Goal: Task Accomplishment & Management: Use online tool/utility

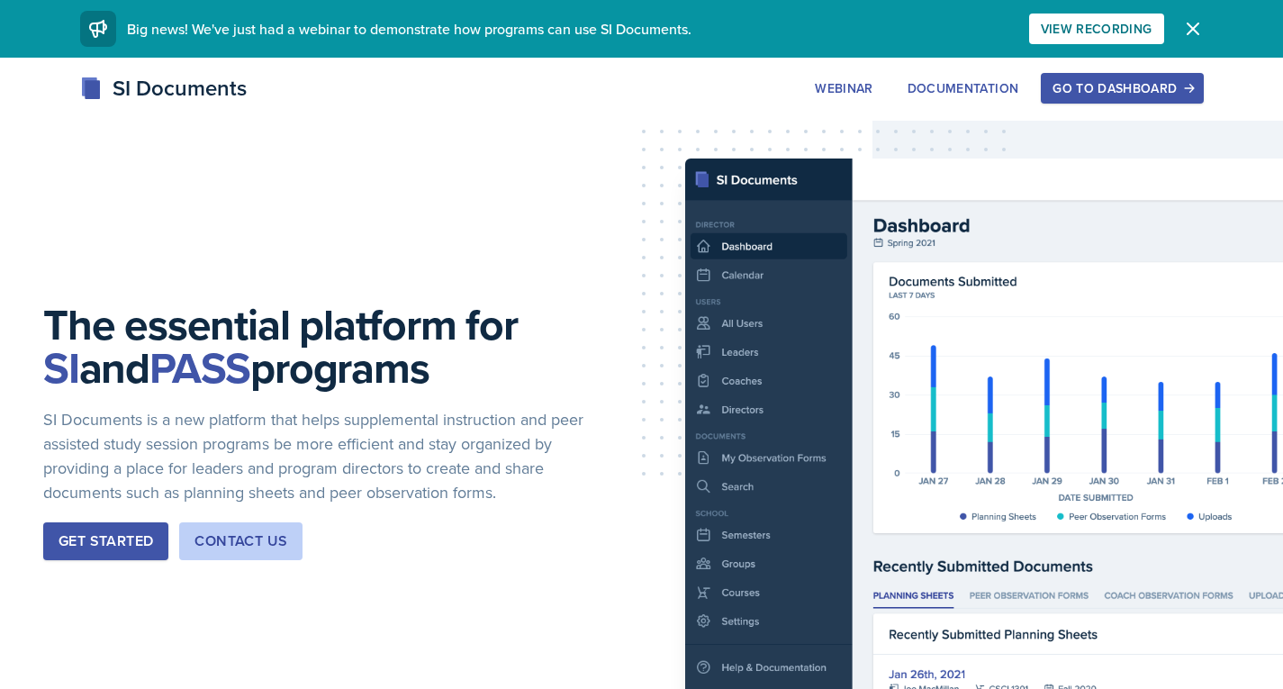
click at [1089, 92] on div "Go to Dashboard" at bounding box center [1121, 88] width 139 height 14
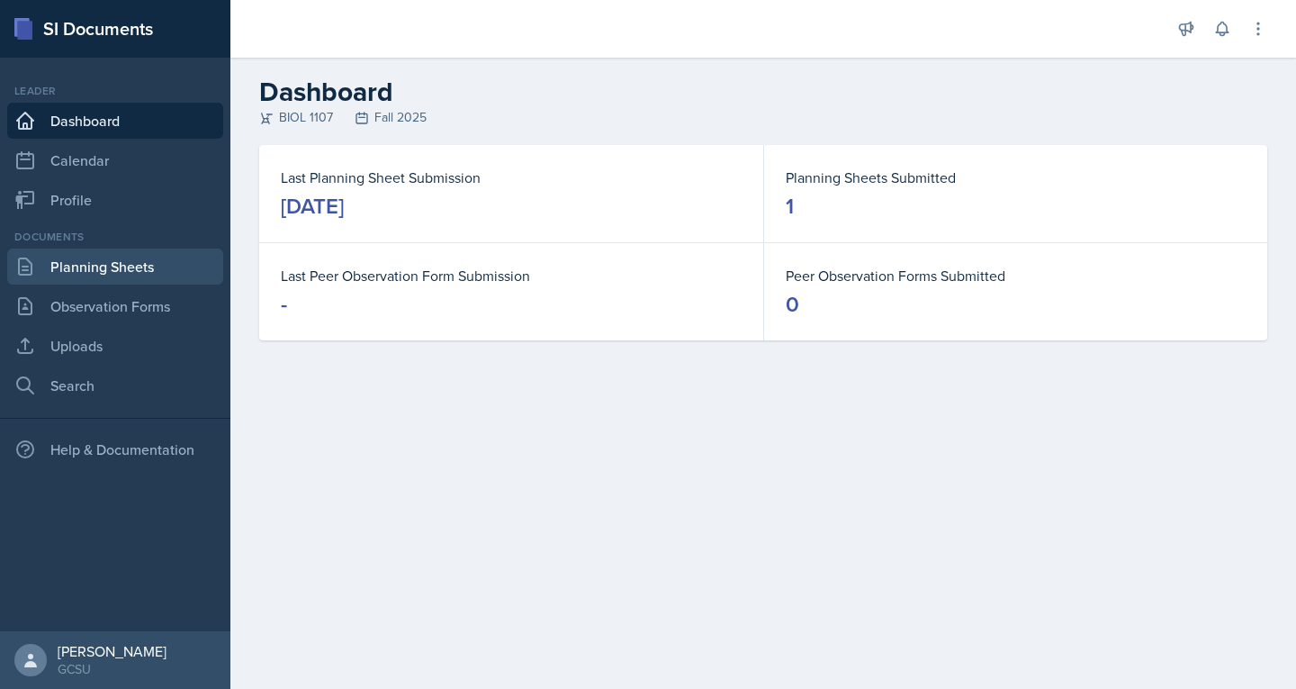
click at [123, 275] on link "Planning Sheets" at bounding box center [115, 266] width 216 height 36
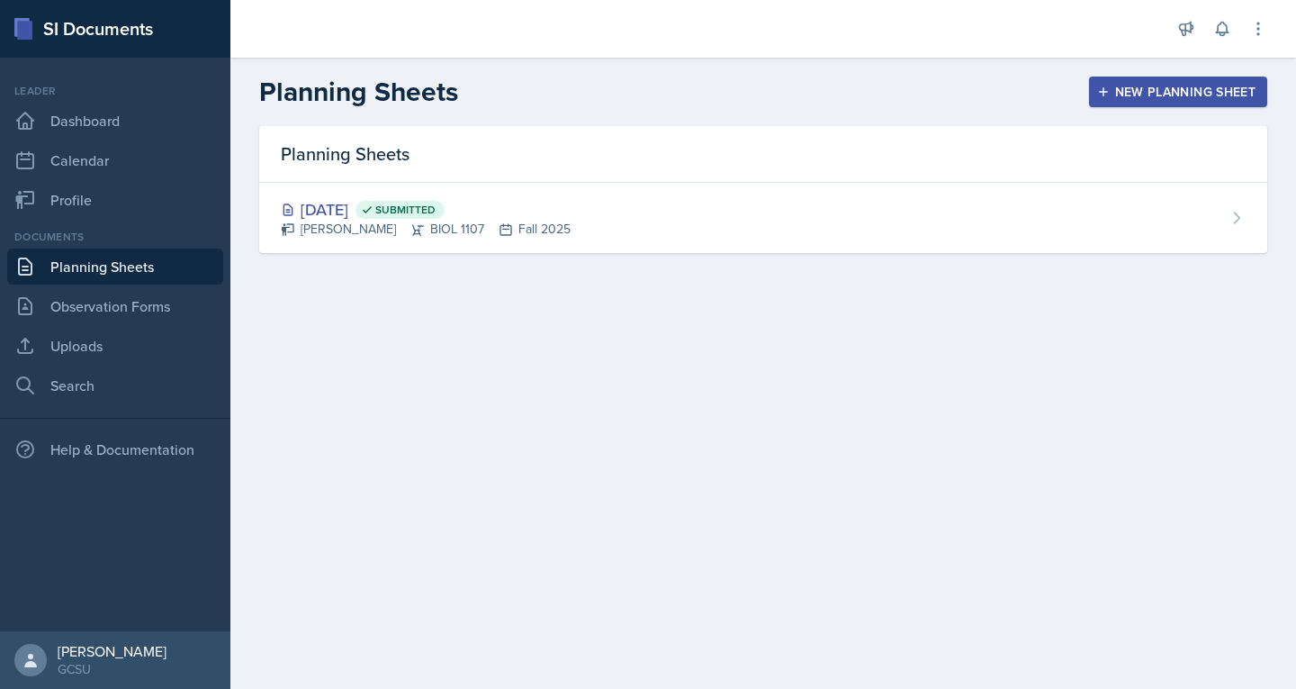
click at [1131, 85] on div "New Planning Sheet" at bounding box center [1178, 92] width 155 height 14
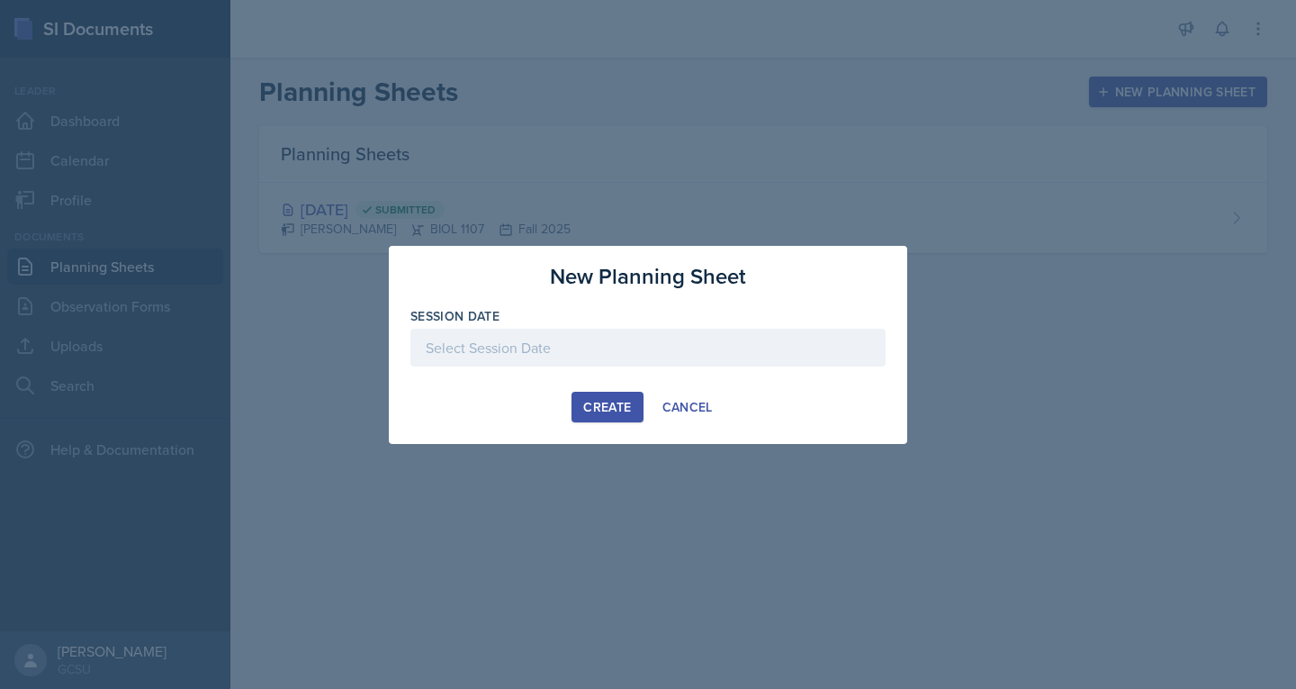
click at [494, 348] on div at bounding box center [647, 348] width 475 height 38
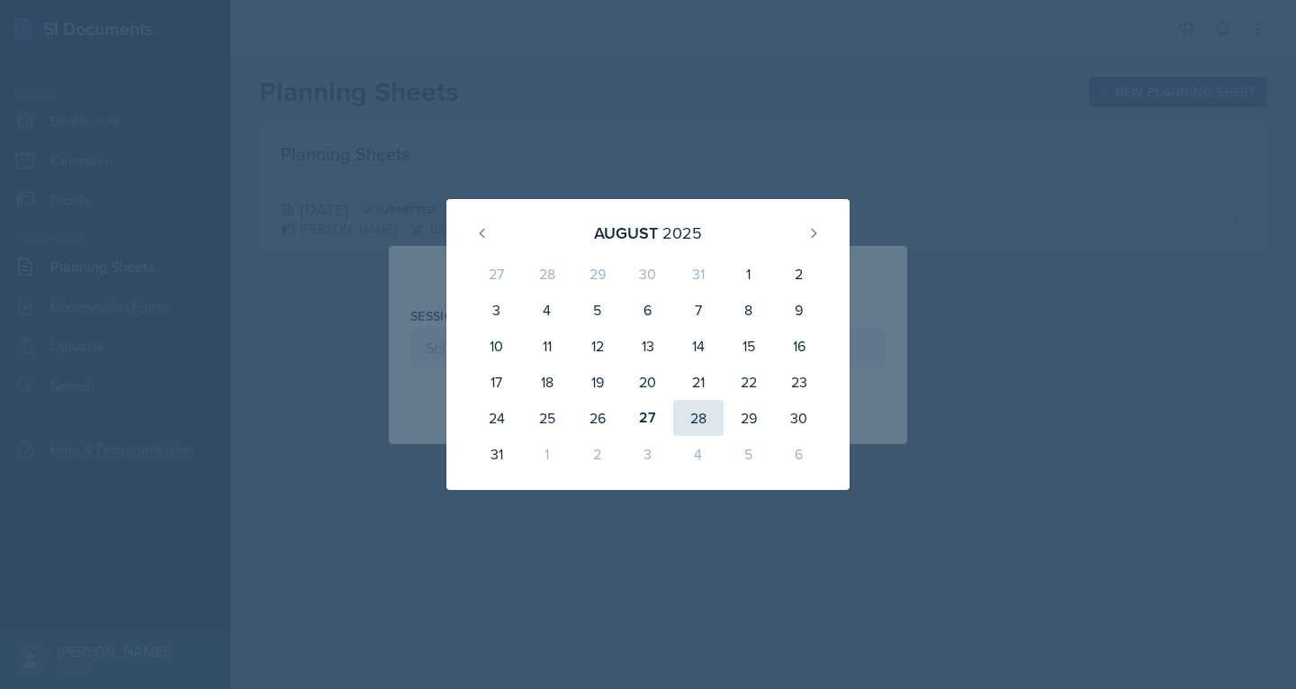
click at [698, 422] on div "28" at bounding box center [698, 418] width 50 height 36
type input "[DATE]"
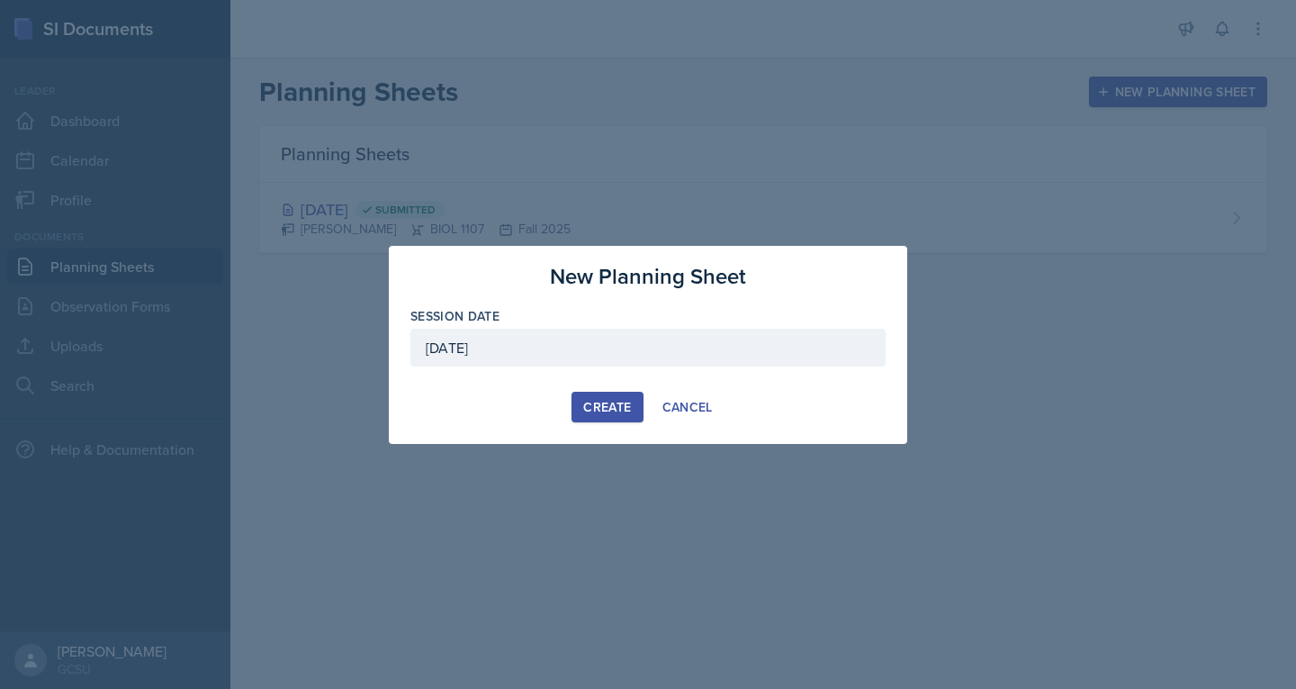
click at [593, 402] on div "Create" at bounding box center [607, 407] width 48 height 14
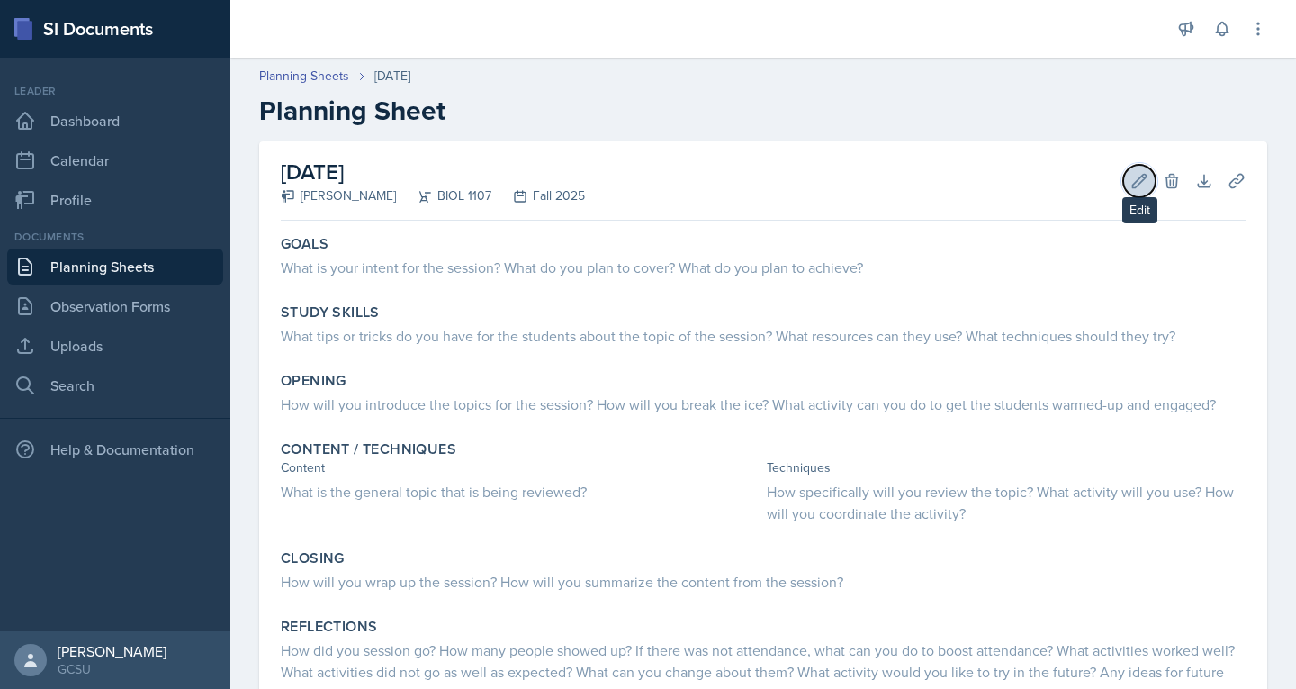
click at [1133, 182] on icon at bounding box center [1140, 181] width 14 height 14
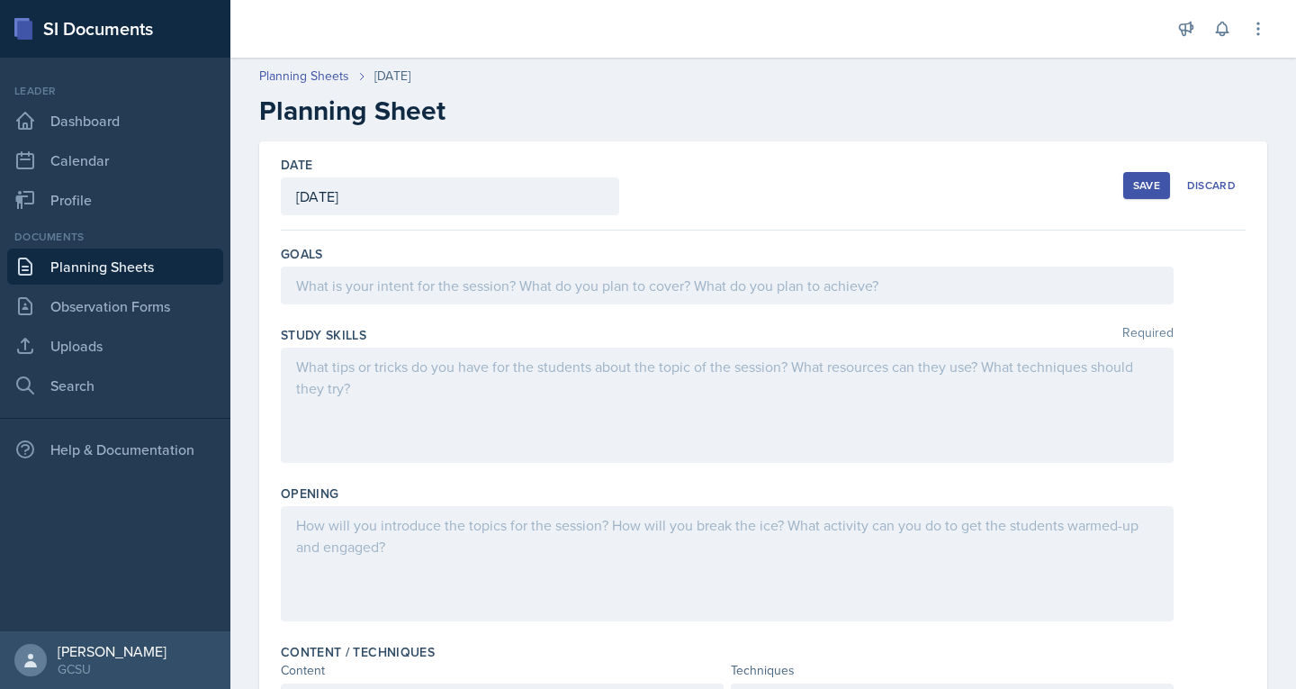
click at [501, 283] on div at bounding box center [727, 285] width 893 height 38
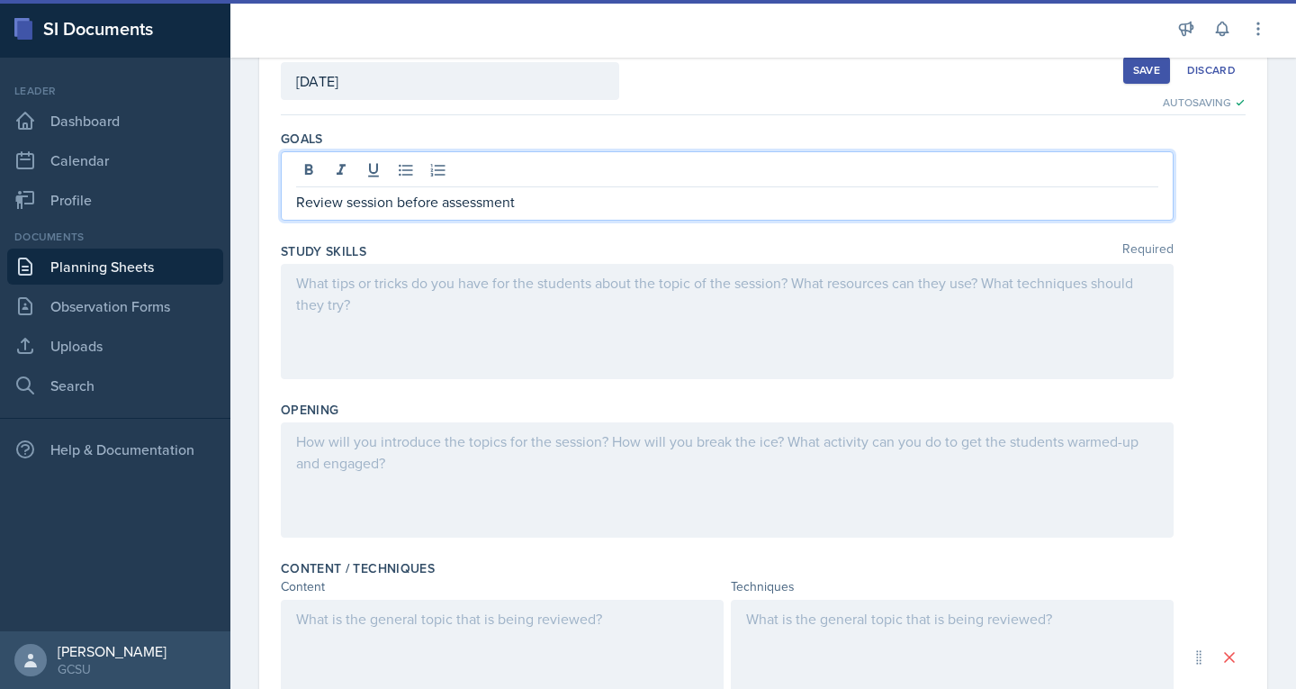
scroll to position [123, 0]
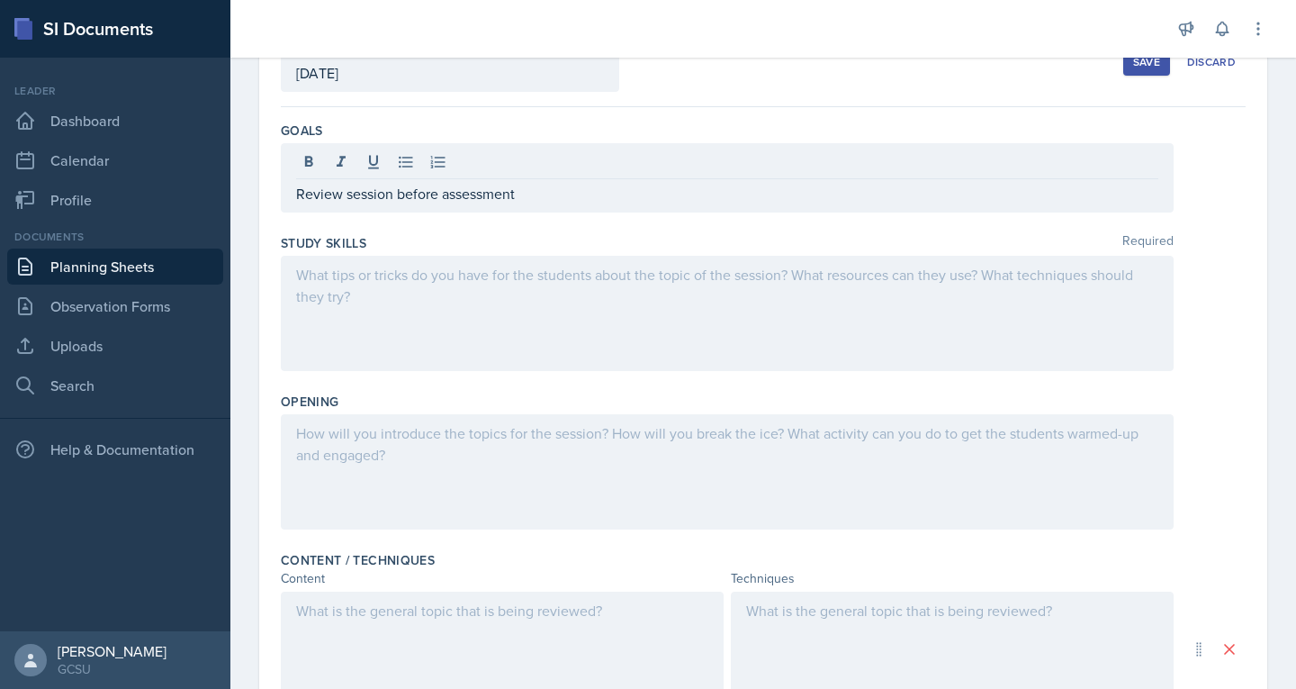
click at [362, 446] on div at bounding box center [727, 471] width 893 height 115
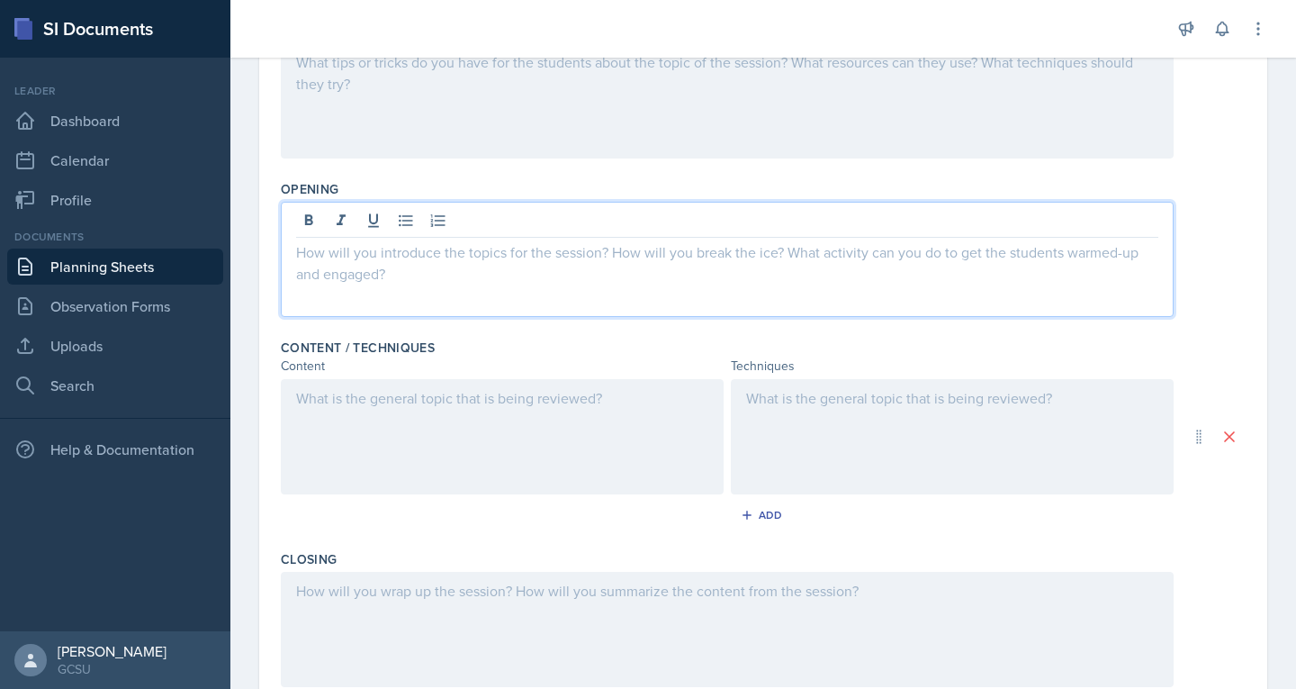
scroll to position [303, 0]
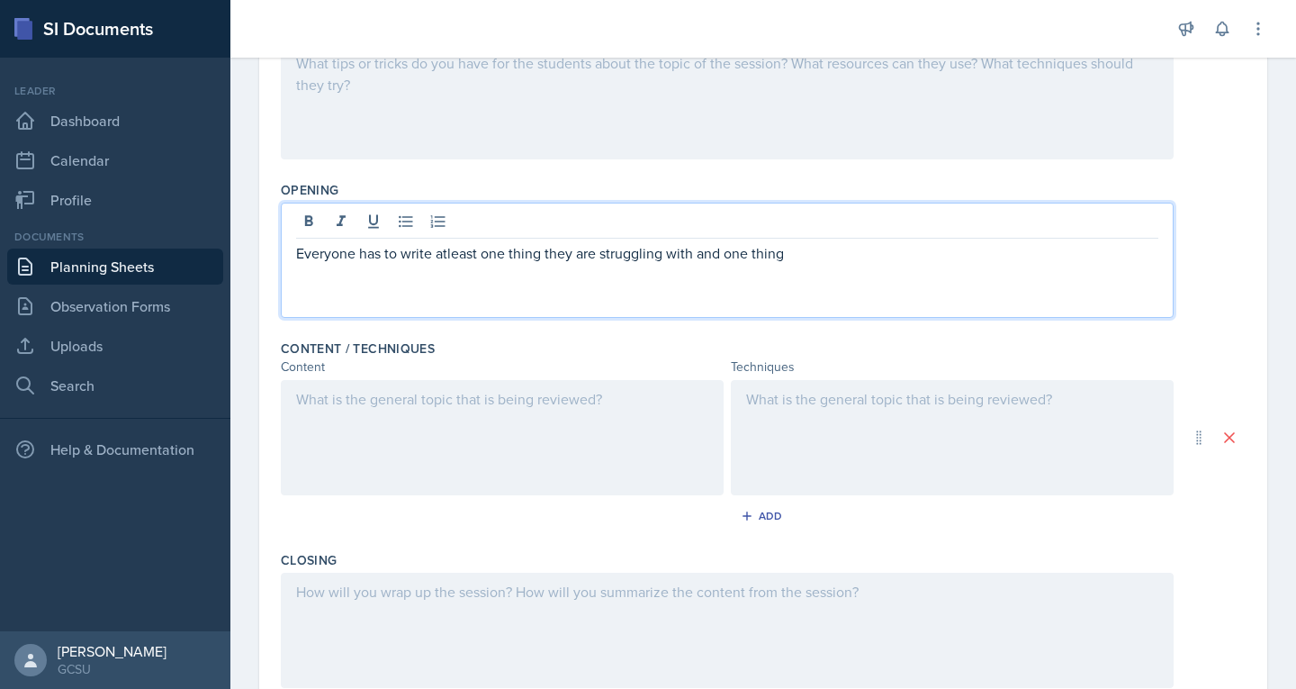
click at [443, 256] on p "Everyone has to write atleast one thing they are struggling with and one thing" at bounding box center [727, 253] width 862 height 22
click at [803, 252] on p "Everyone has to write at least one thing they are struggling with and one thing" at bounding box center [727, 253] width 862 height 22
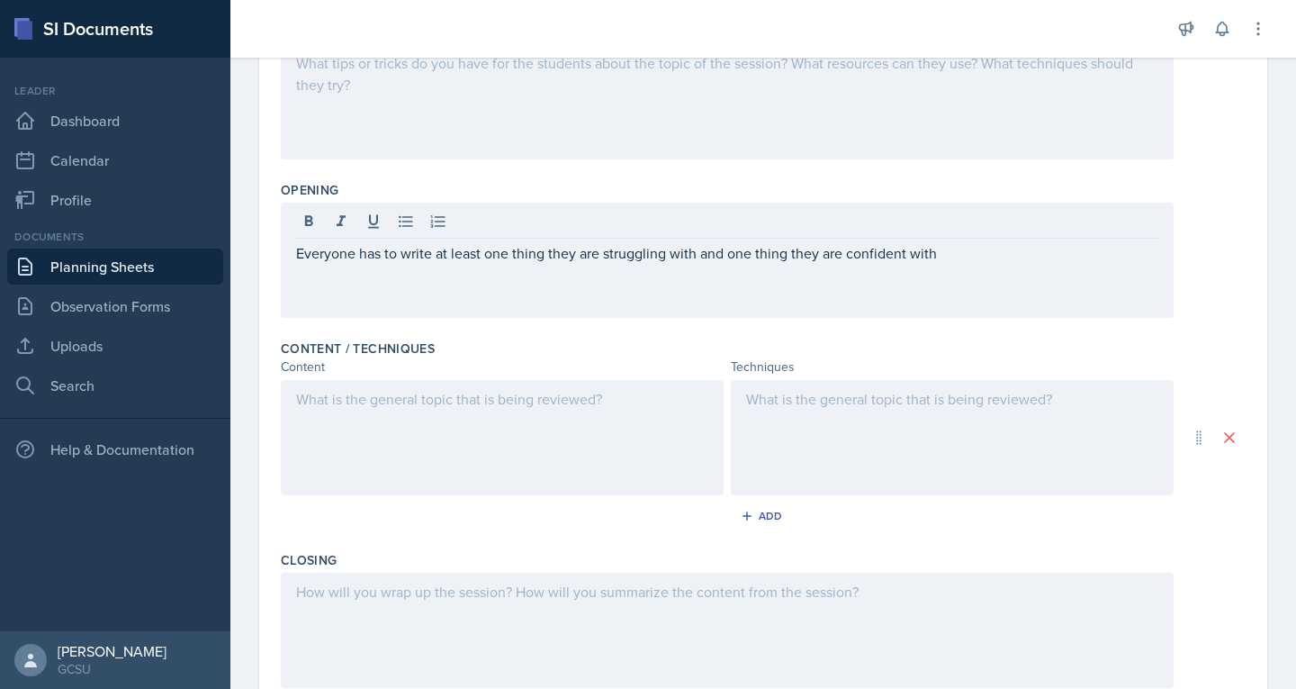
click at [640, 413] on div at bounding box center [502, 437] width 443 height 115
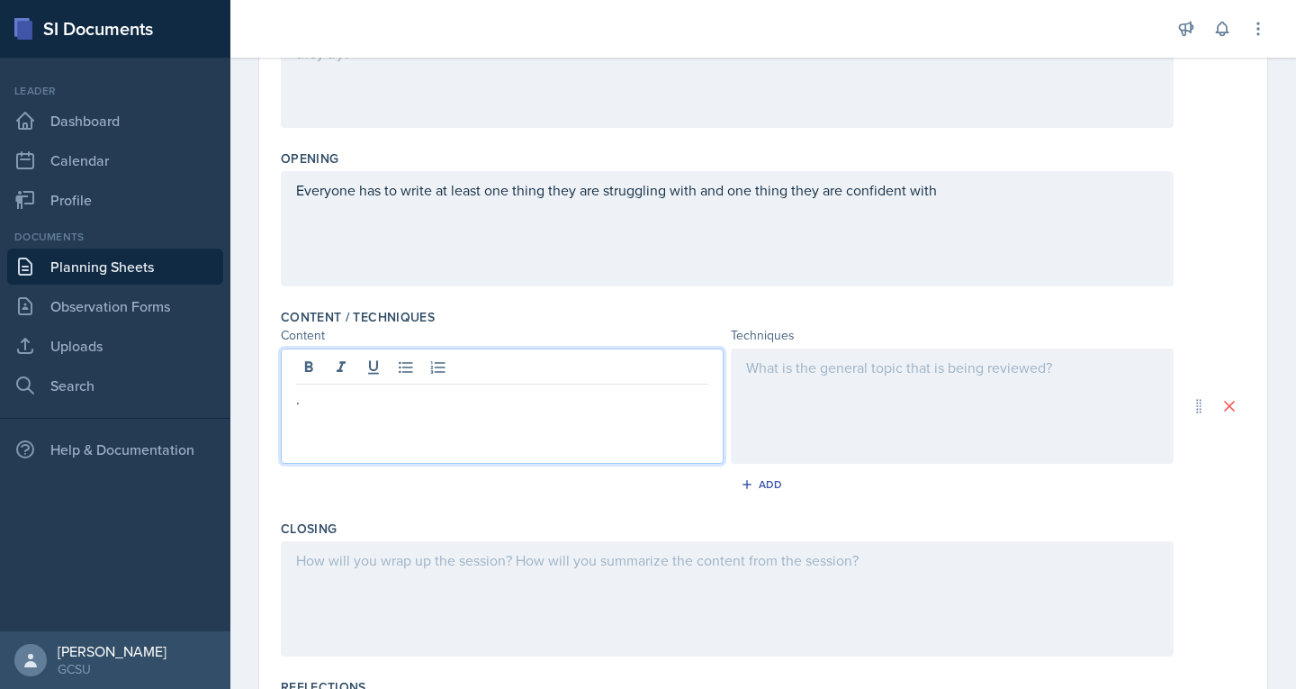
click at [983, 193] on div "Everyone has to write at least one thing they are struggling with and one thing…" at bounding box center [727, 228] width 893 height 115
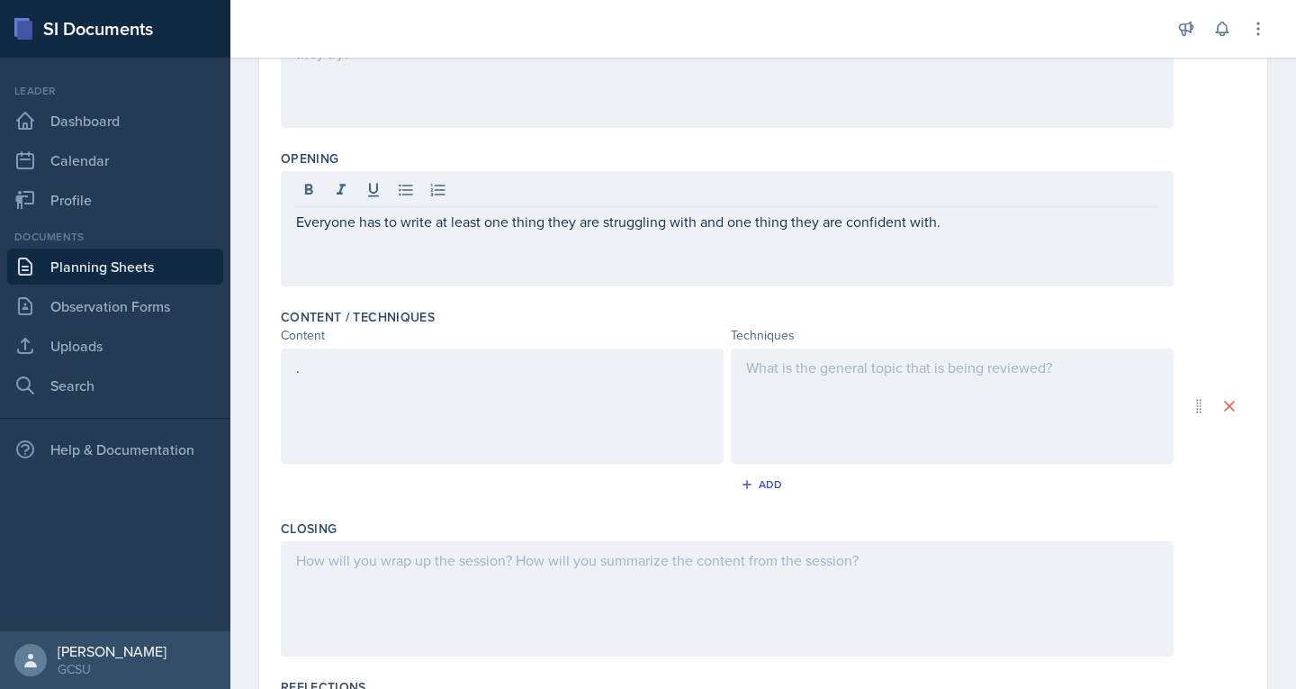
click at [505, 384] on div "." at bounding box center [502, 405] width 443 height 115
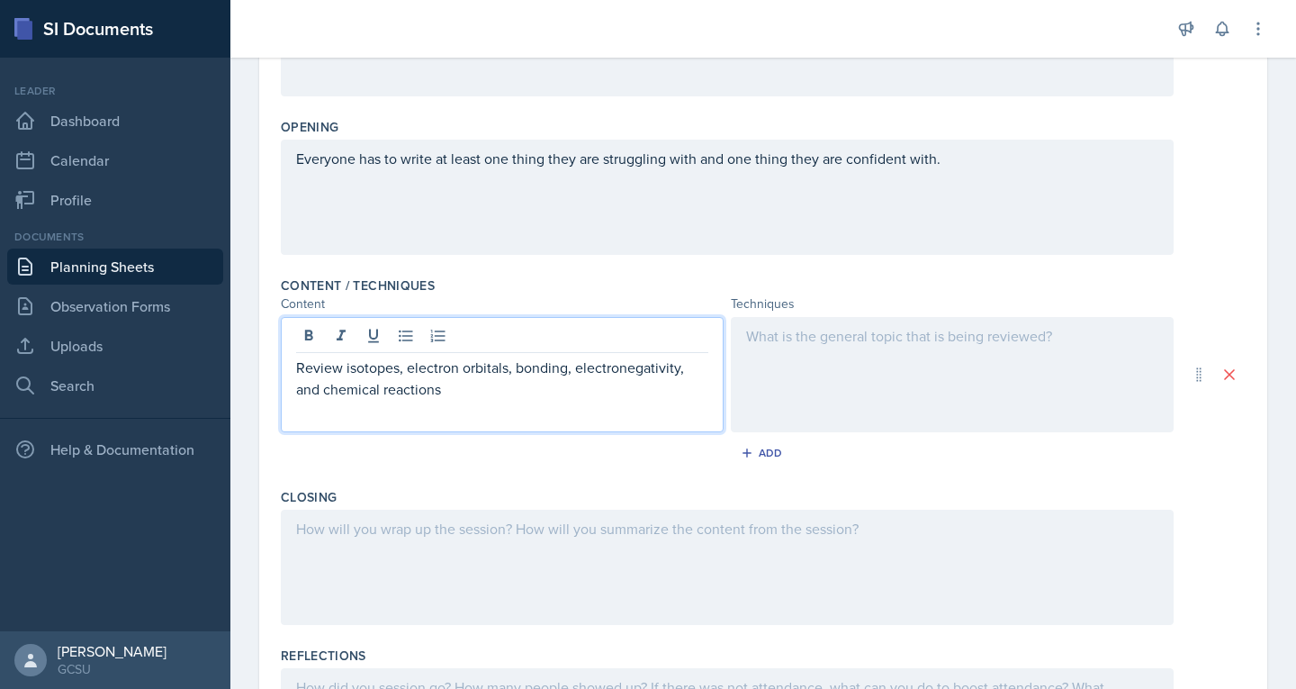
click at [942, 336] on div at bounding box center [952, 374] width 443 height 115
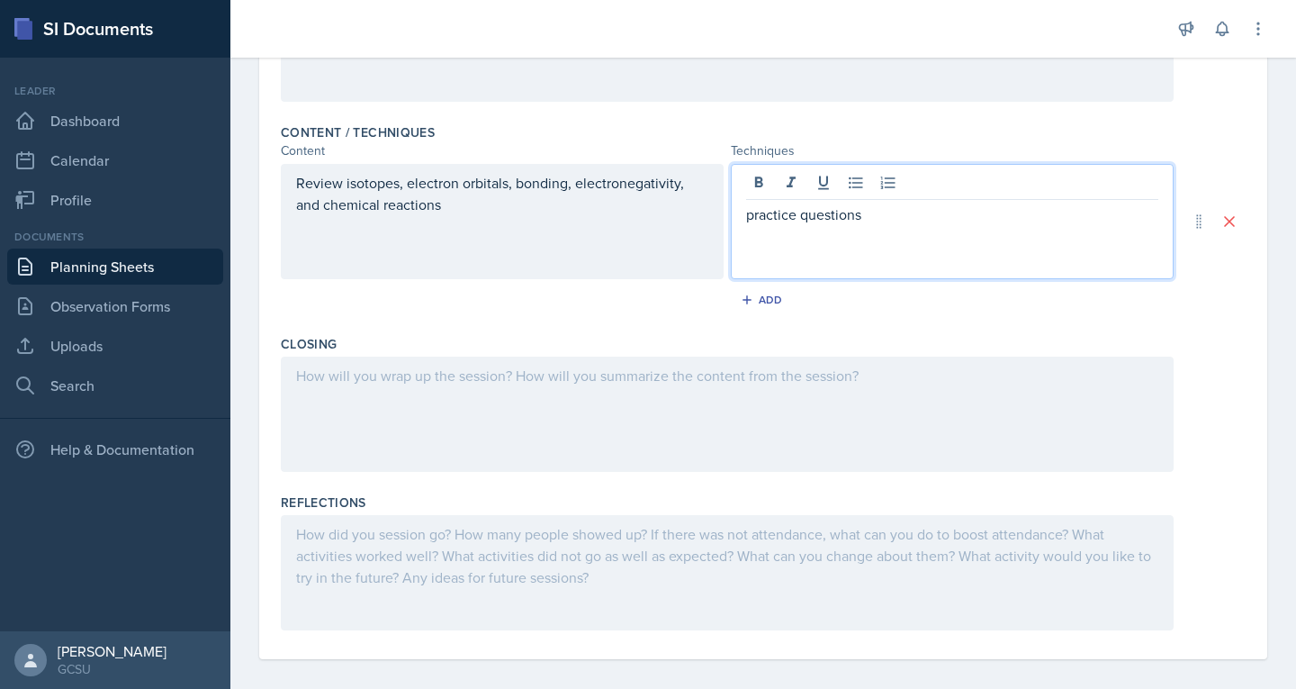
scroll to position [523, 0]
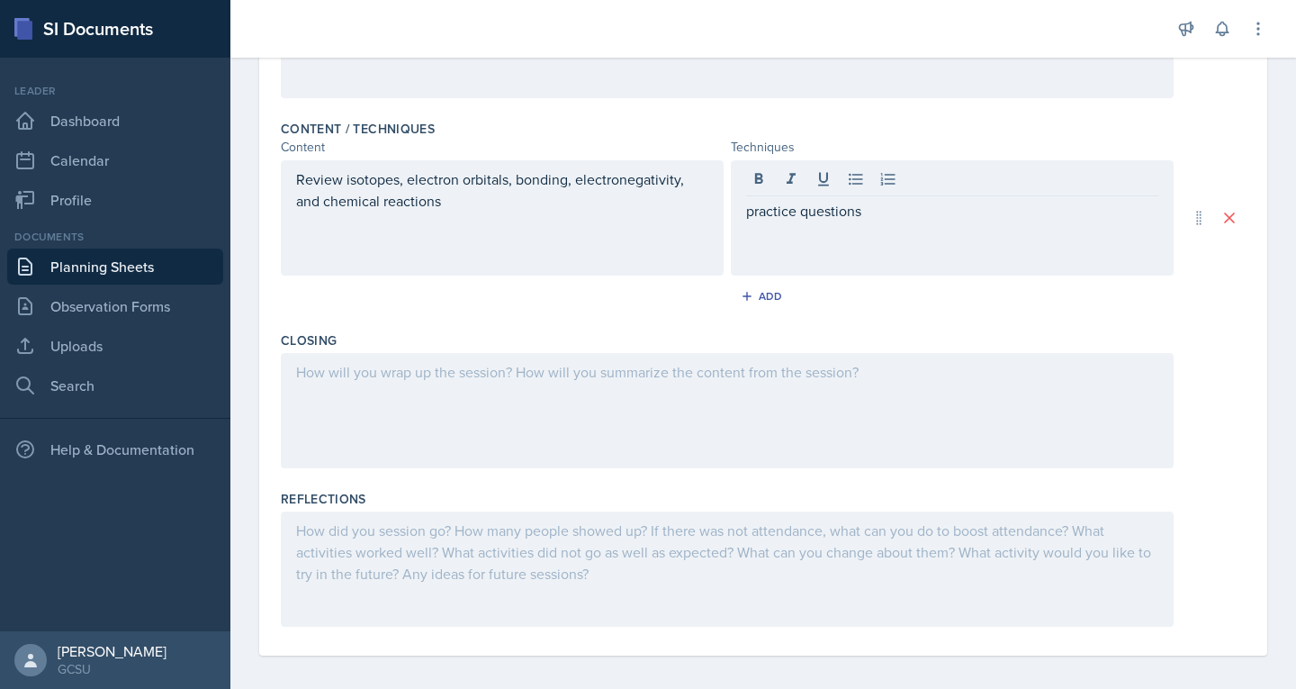
click at [896, 304] on div "Add" at bounding box center [763, 300] width 965 height 34
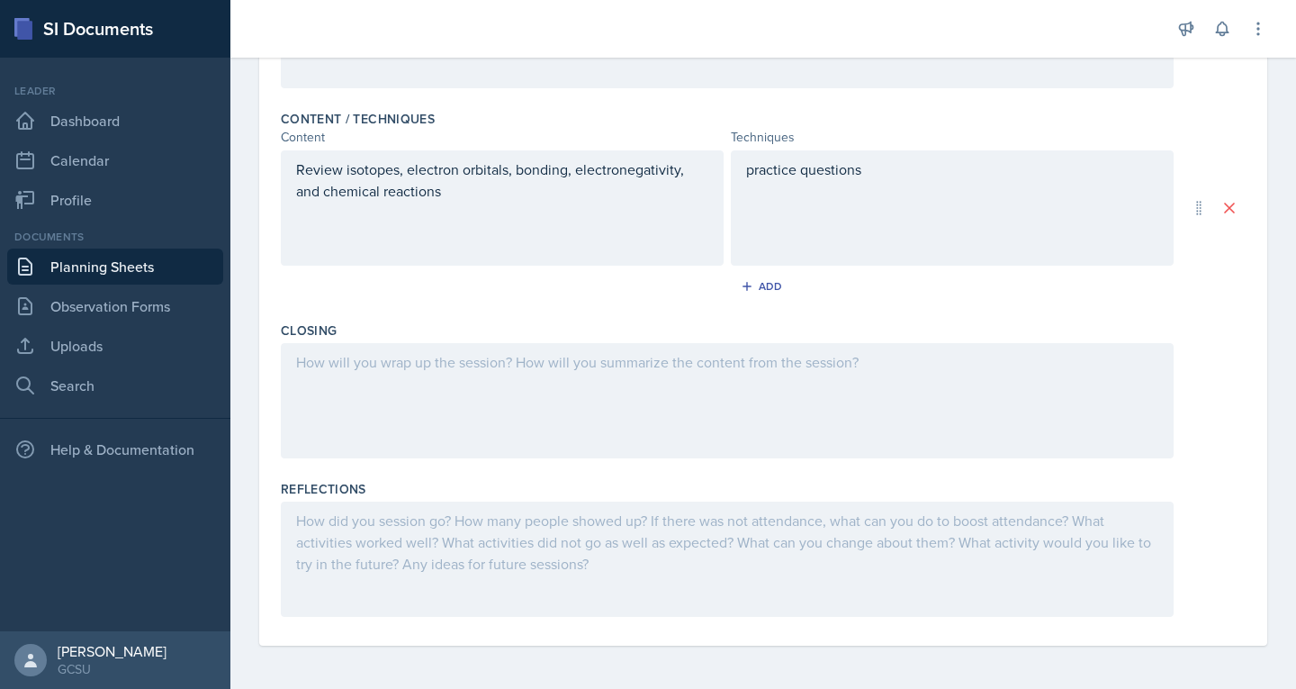
scroll to position [0, 0]
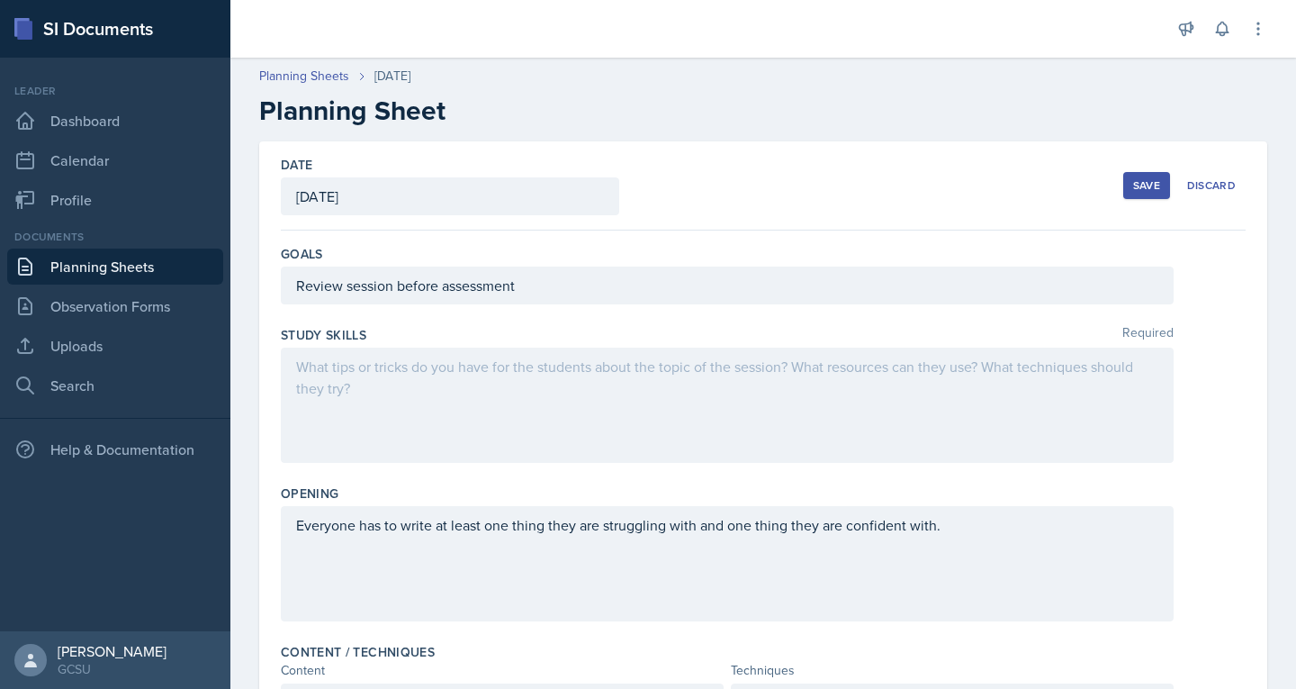
click at [1133, 185] on div "Save" at bounding box center [1146, 185] width 27 height 14
